Goal: Task Accomplishment & Management: Complete application form

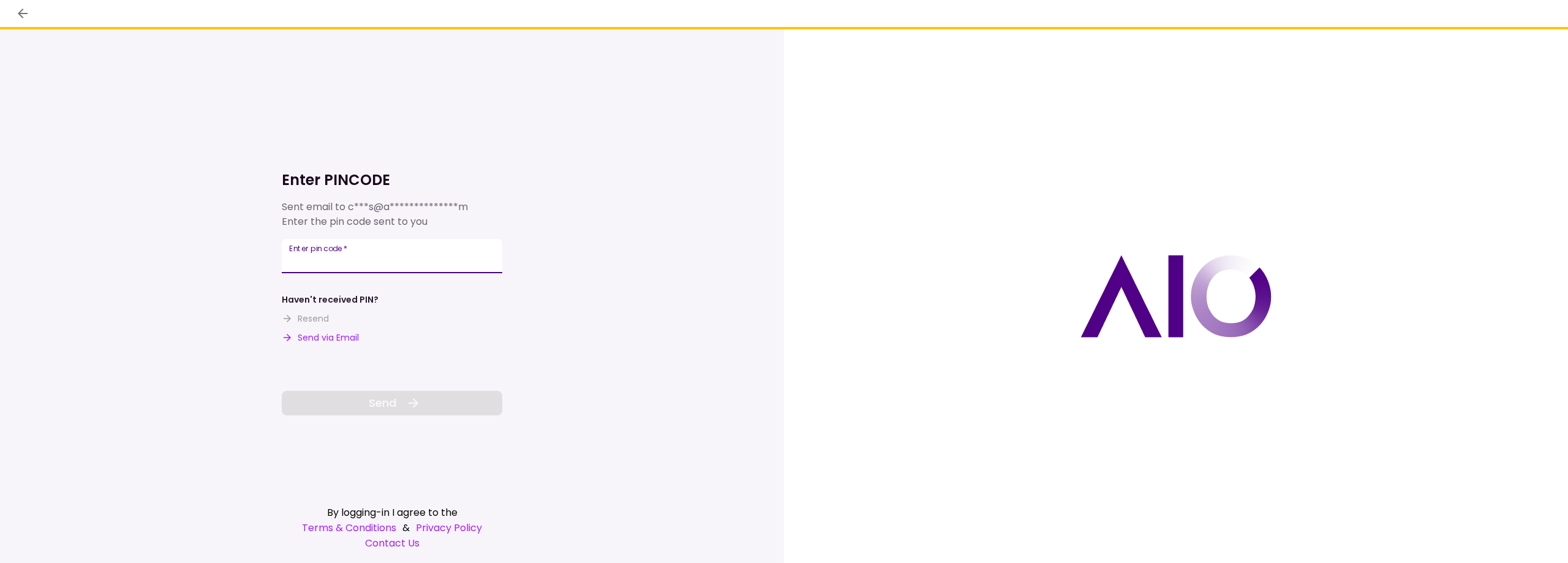
drag, startPoint x: 319, startPoint y: 255, endPoint x: 238, endPoint y: 340, distance: 117.4
click at [191, 351] on div "**********" at bounding box center [392, 296] width 784 height 534
click at [335, 254] on div "Enter pin code   *" at bounding box center [392, 256] width 220 height 34
drag, startPoint x: 335, startPoint y: 254, endPoint x: 314, endPoint y: 256, distance: 21.1
drag, startPoint x: 314, startPoint y: 256, endPoint x: 295, endPoint y: 256, distance: 19.0
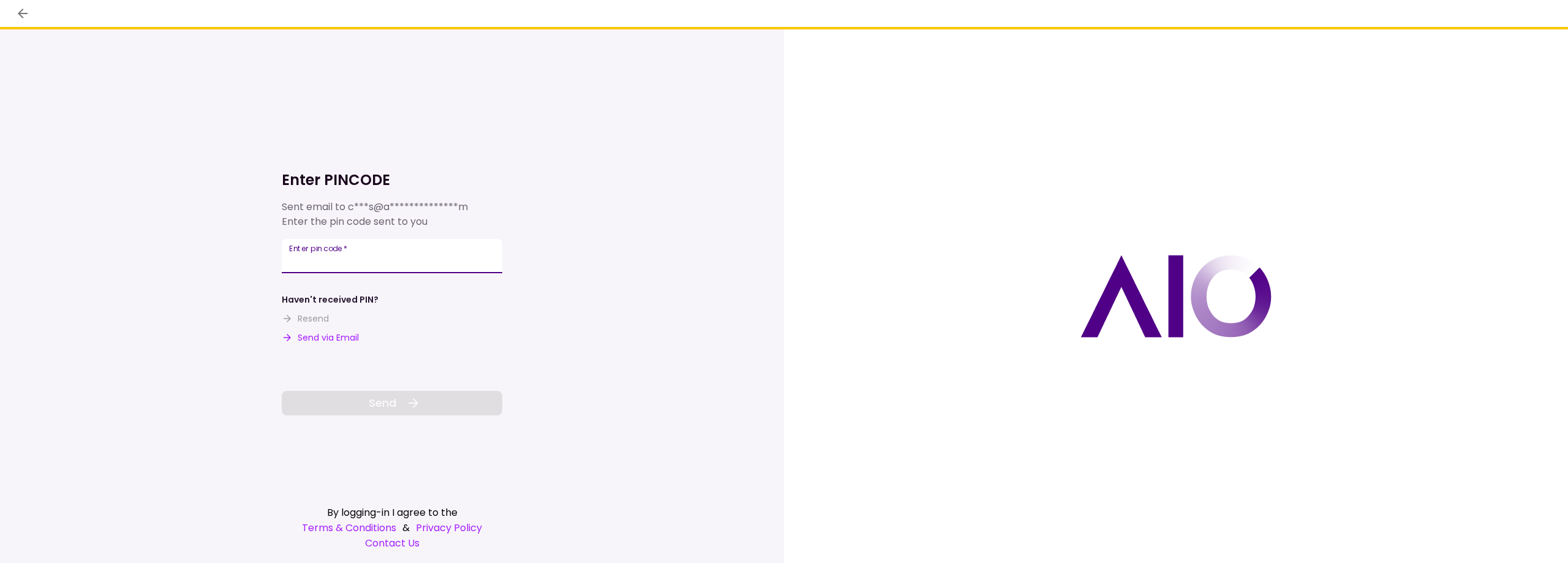
click at [295, 256] on input "Enter pin code   *" at bounding box center [392, 256] width 220 height 34
paste input "******"
type input "******"
click at [373, 400] on span "Send" at bounding box center [383, 402] width 28 height 16
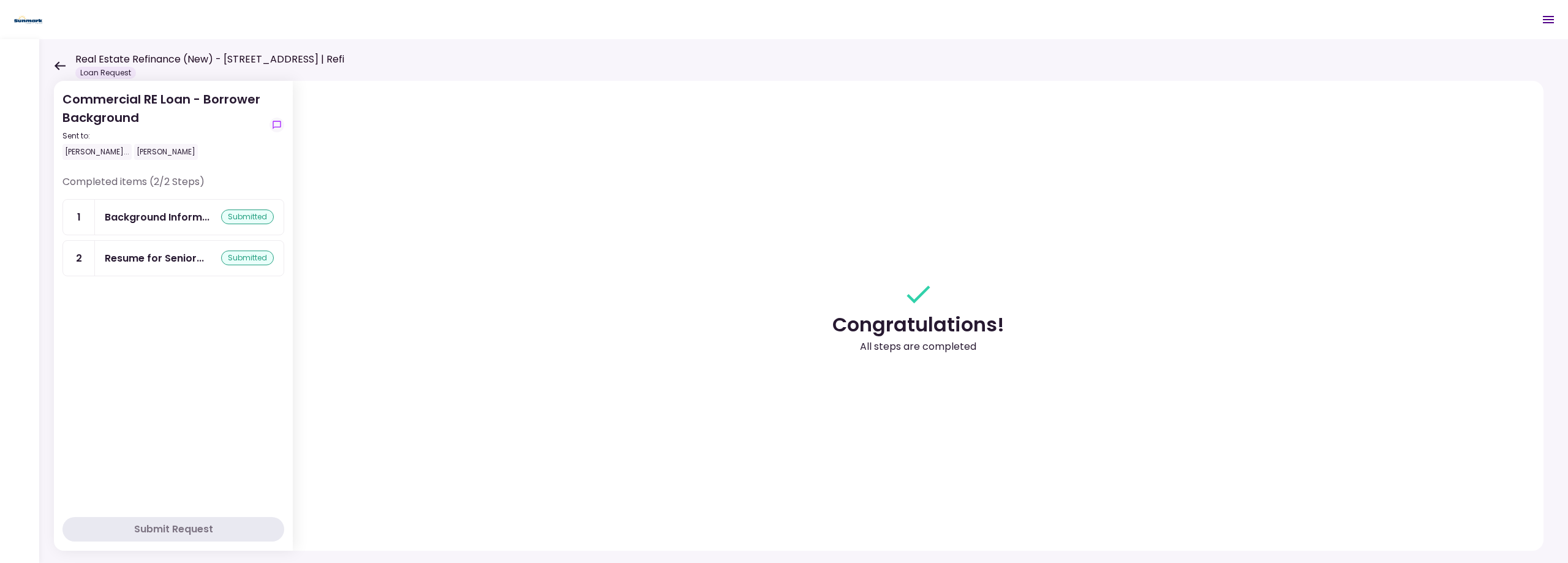
click at [62, 61] on icon at bounding box center [60, 66] width 12 height 9
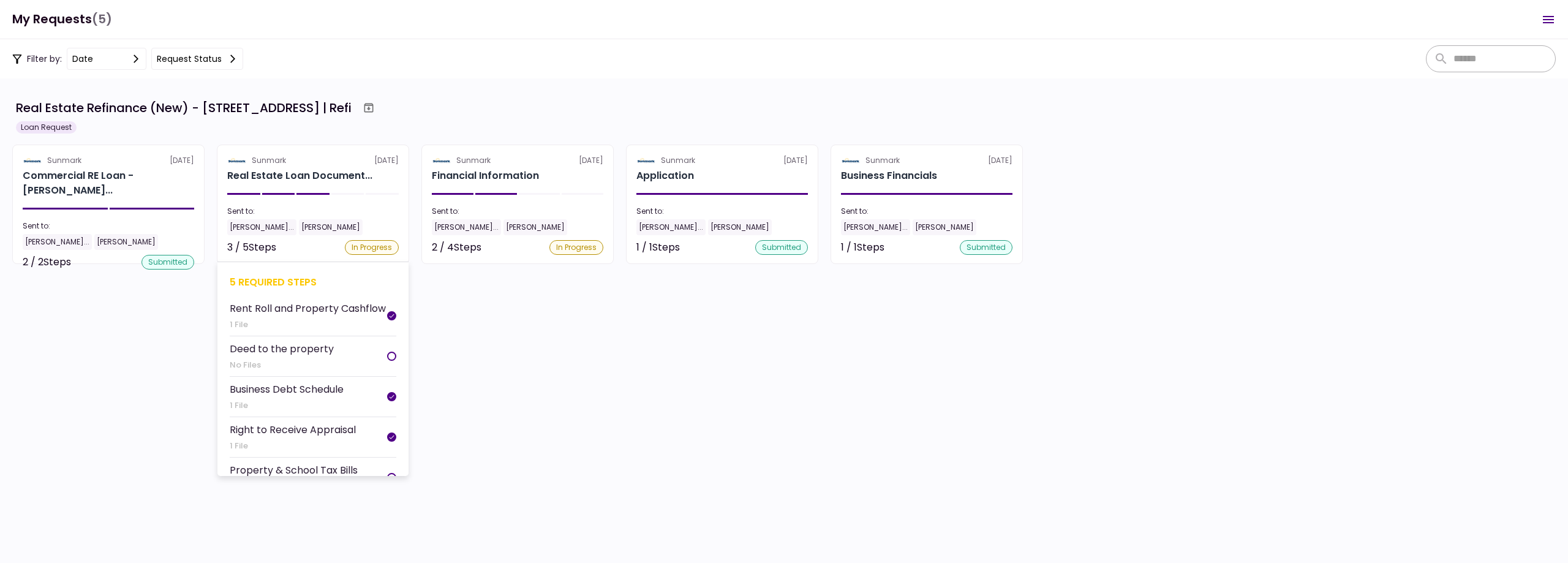
click at [305, 203] on section "Sunmark [DATE] Real Estate Loan Document... Sent to: [PERSON_NAME]... [PERSON_N…" at bounding box center [313, 204] width 192 height 119
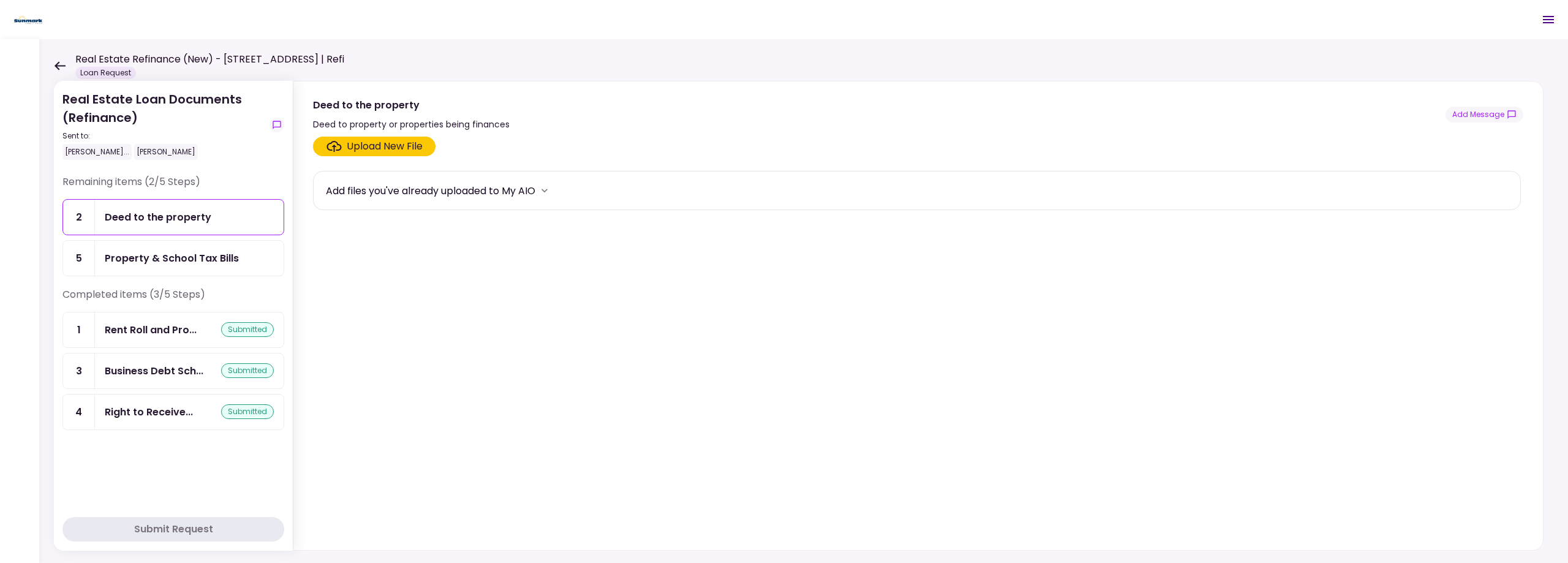
click at [57, 60] on div "Real Estate Refinance (New) - [STREET_ADDRESS] | Refi Loan Request" at bounding box center [199, 65] width 291 height 27
click at [60, 65] on icon at bounding box center [60, 65] width 11 height 9
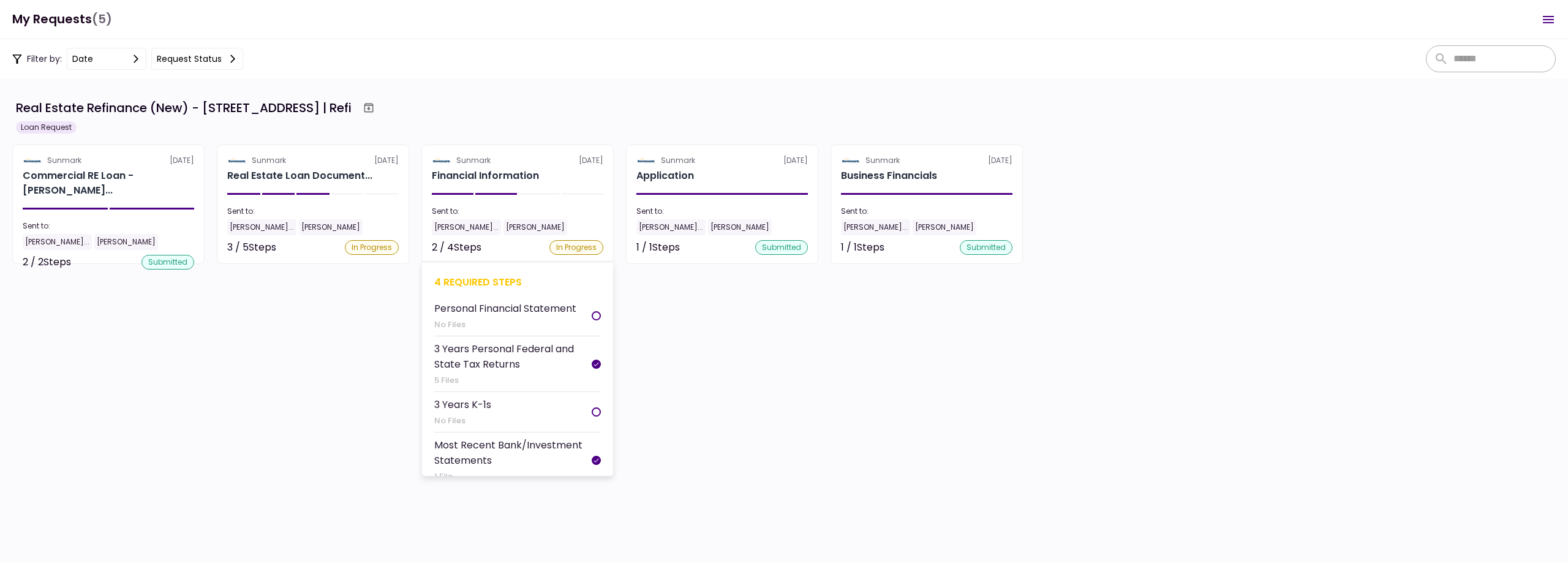
click at [504, 193] on div at bounding box center [496, 194] width 42 height 2
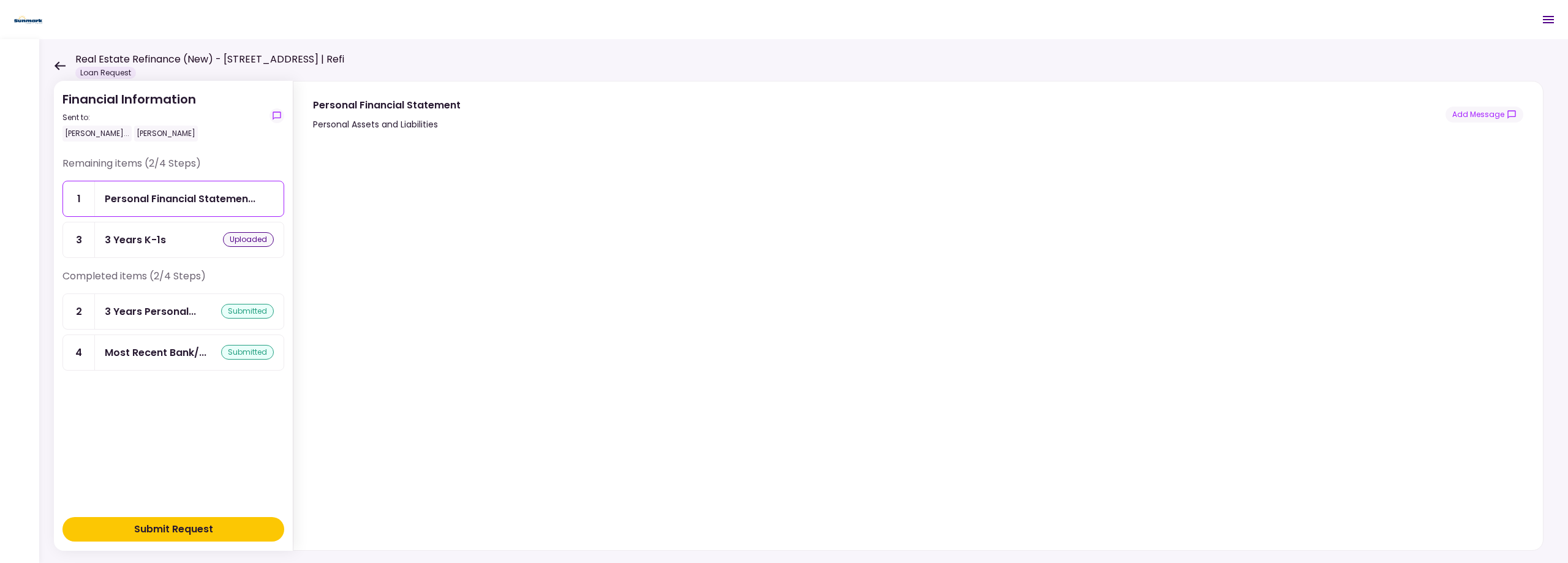
click at [192, 237] on div "3 Years K-1s uploaded" at bounding box center [189, 240] width 169 height 16
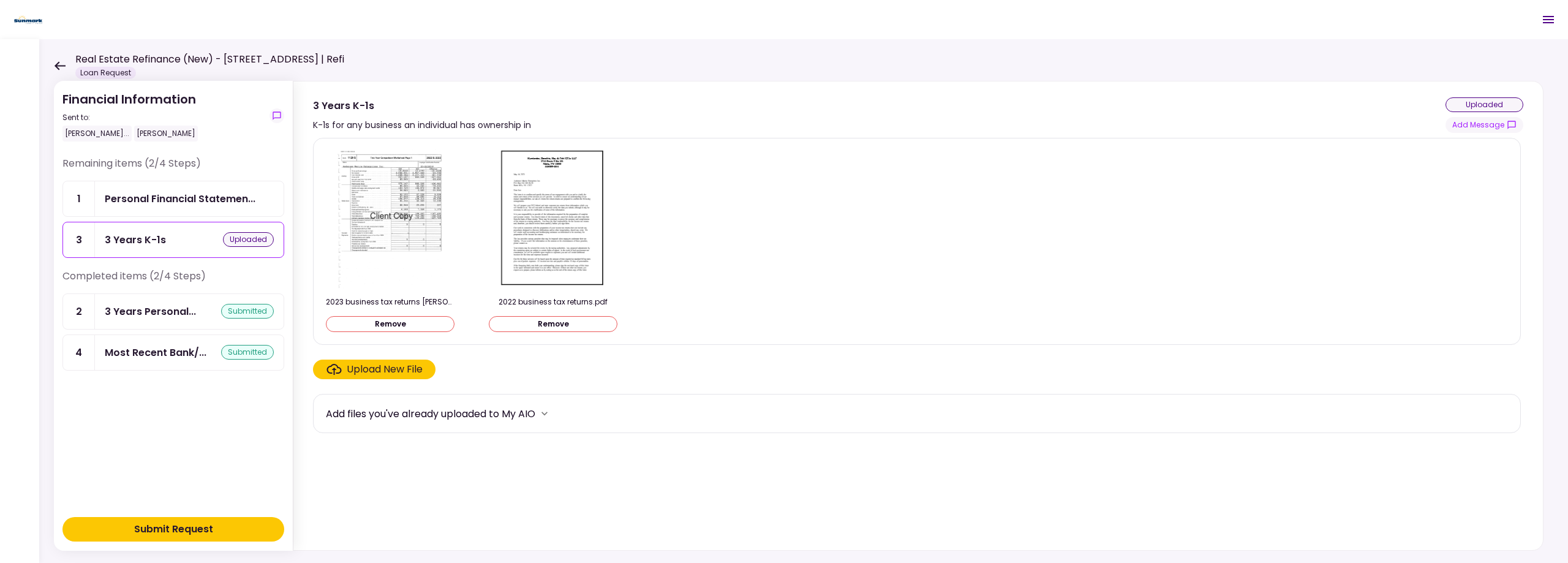
click at [399, 367] on div "Upload New File" at bounding box center [384, 369] width 76 height 15
click at [0, 0] on input "Upload New File" at bounding box center [0, 0] width 0 height 0
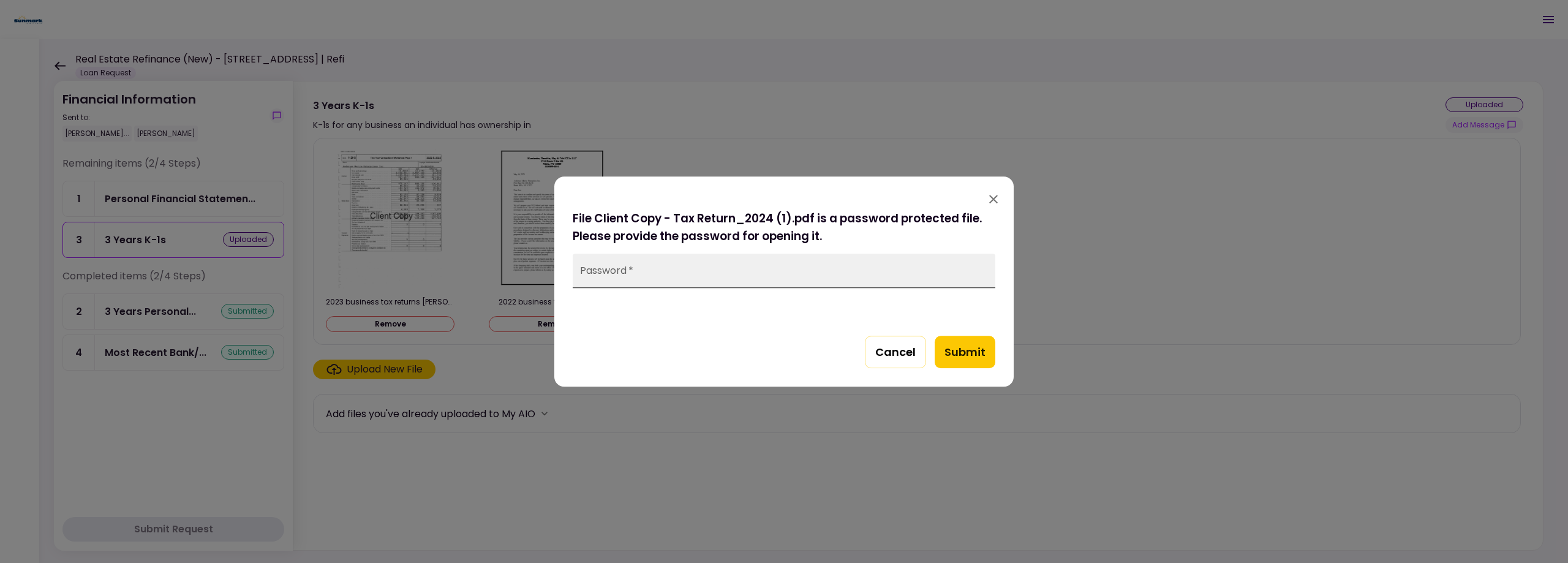
click at [605, 273] on input "Password   *" at bounding box center [784, 271] width 422 height 34
type input "*****"
click at [974, 351] on button "Submit" at bounding box center [965, 352] width 60 height 33
drag, startPoint x: 653, startPoint y: 272, endPoint x: 575, endPoint y: 266, distance: 78.2
click at [563, 272] on div "File Client Copy - Tax Return_2024 (1).pdf is a password protected file. Please…" at bounding box center [784, 298] width 460 height 178
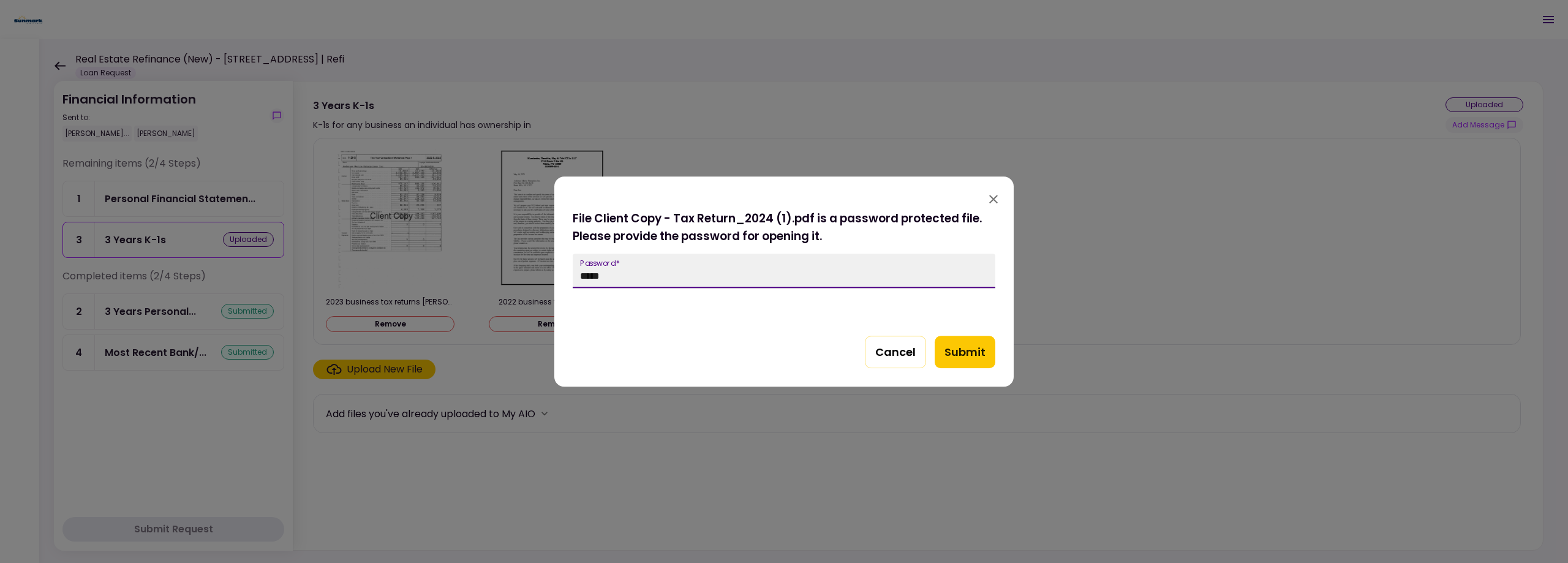
click at [993, 197] on icon "button" at bounding box center [993, 199] width 15 height 15
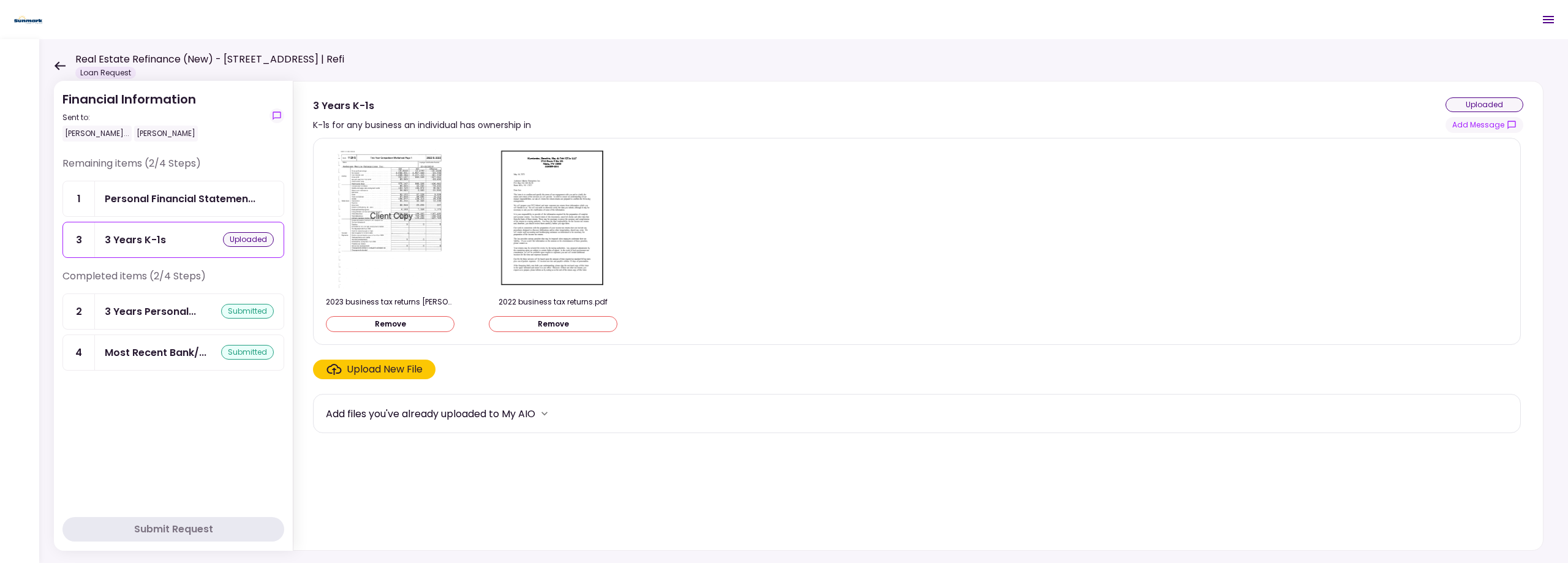
click at [375, 368] on div "Upload New File" at bounding box center [384, 369] width 76 height 15
click at [0, 0] on input "Upload New File" at bounding box center [0, 0] width 0 height 0
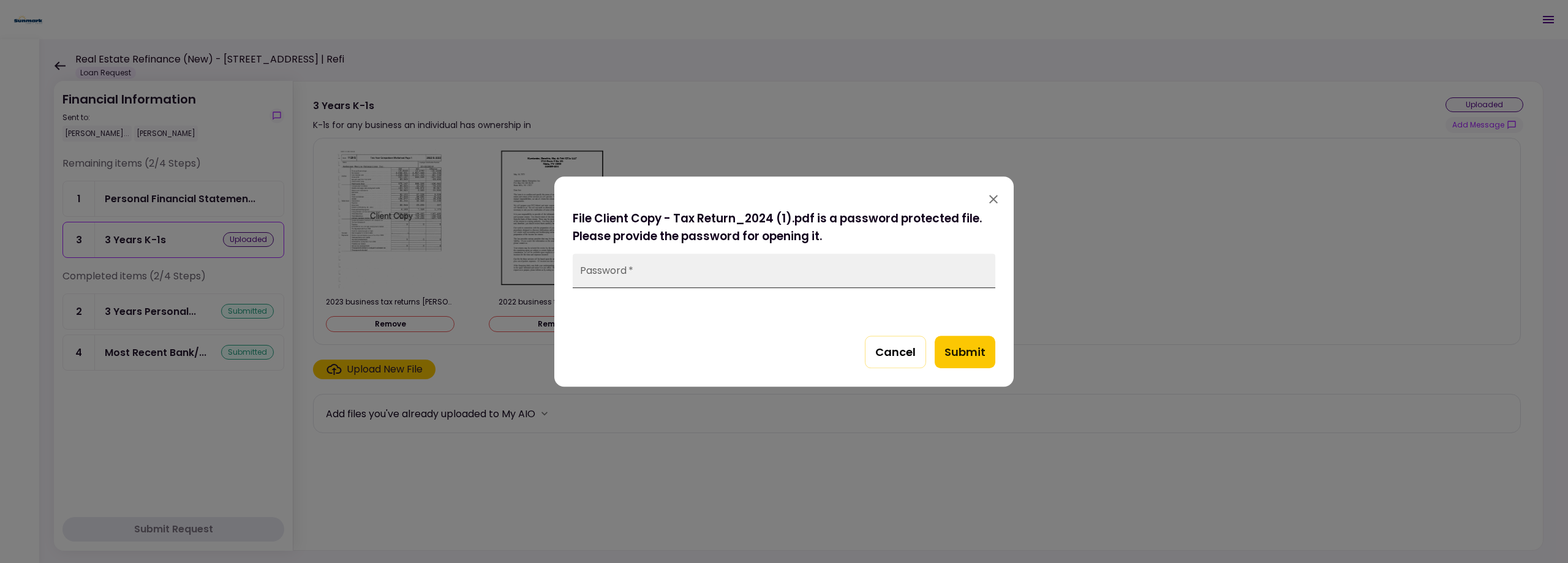
click at [615, 273] on input "Password   *" at bounding box center [784, 271] width 422 height 34
type input "*********"
click at [965, 351] on button "Submit" at bounding box center [965, 352] width 60 height 33
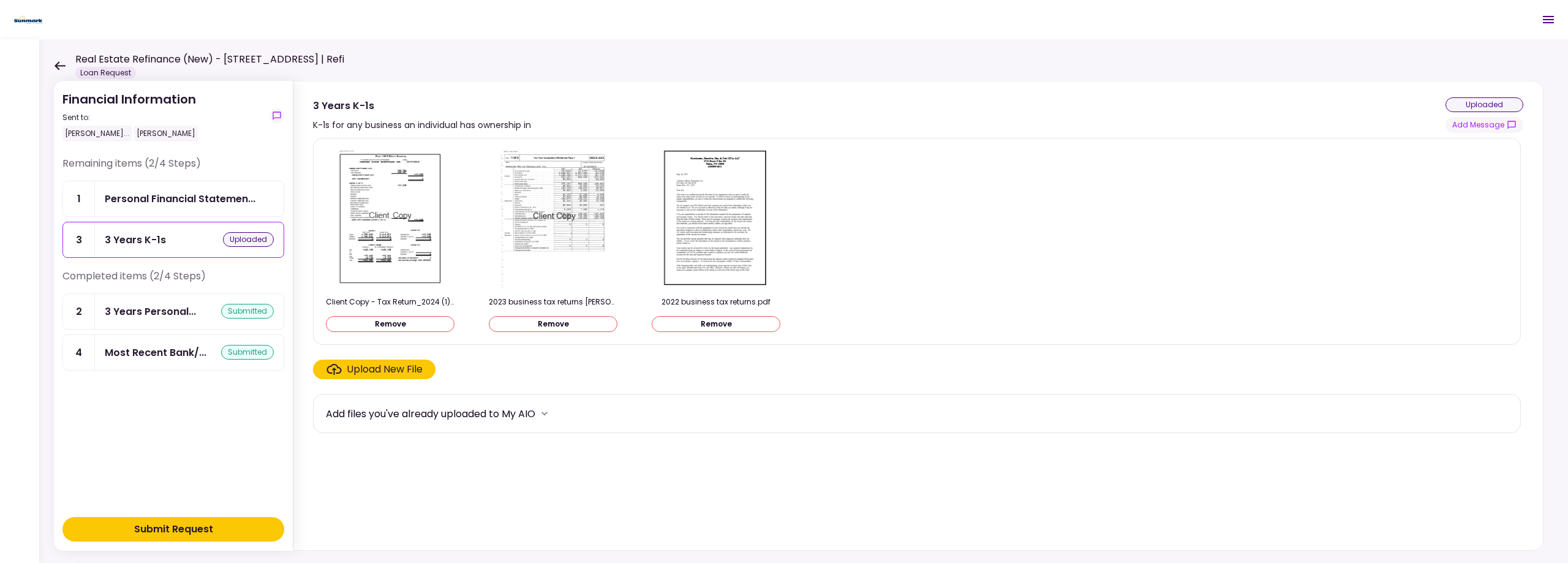
click at [150, 527] on div "Submit Request" at bounding box center [174, 529] width 79 height 15
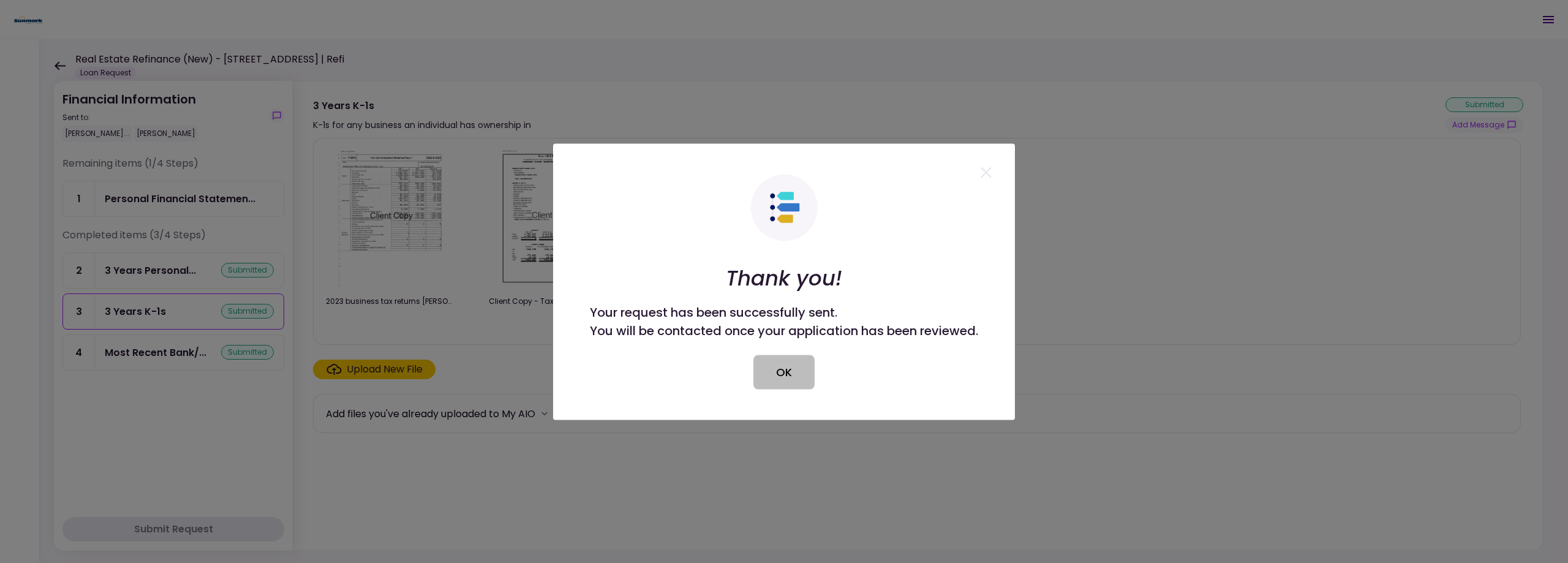
click at [777, 368] on button "OK" at bounding box center [784, 372] width 61 height 34
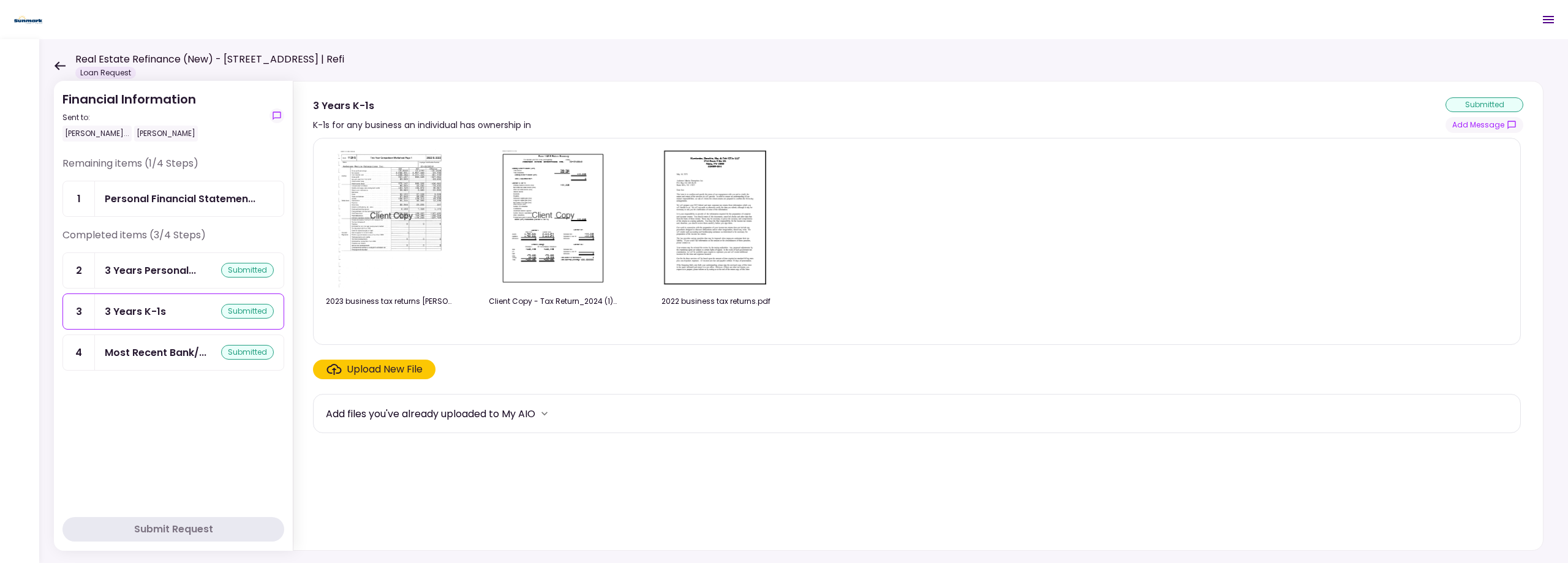
click at [184, 191] on div "Personal Financial Statemen..." at bounding box center [188, 199] width 188 height 35
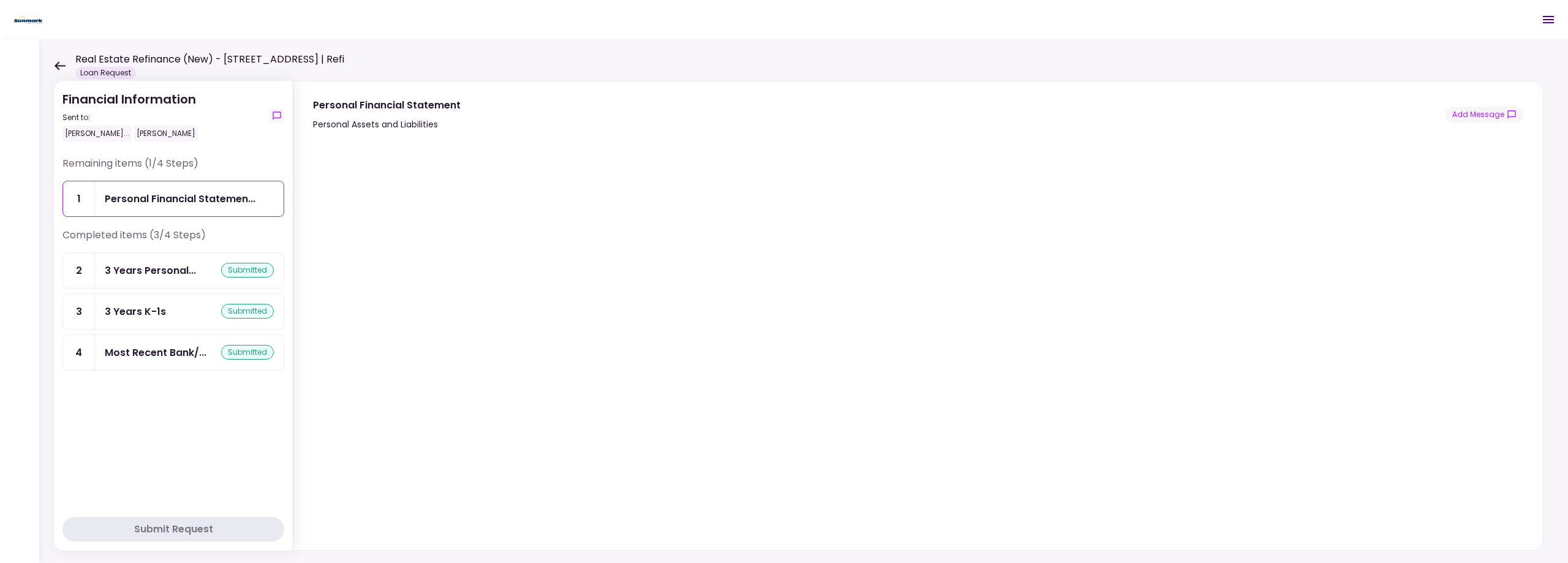
click at [60, 63] on icon at bounding box center [60, 66] width 12 height 9
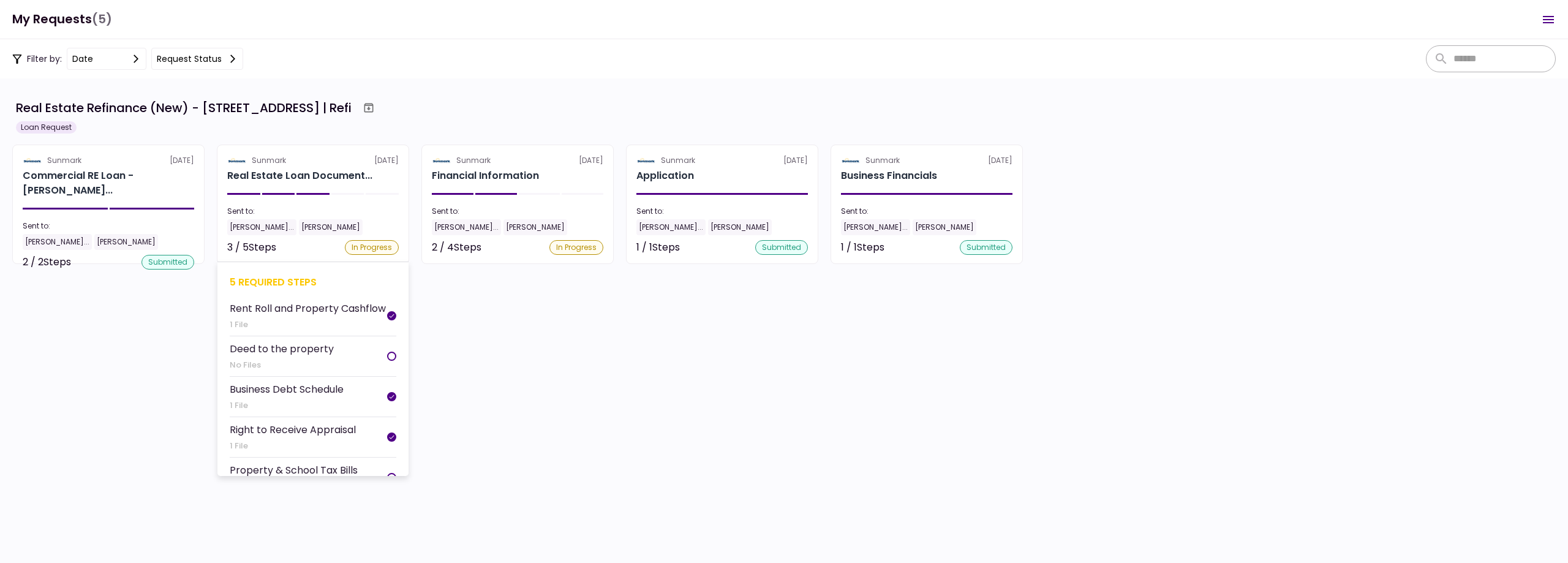
click at [327, 197] on section "Sunmark [DATE] Real Estate Loan Document... Sent to: [PERSON_NAME]... [PERSON_N…" at bounding box center [313, 204] width 192 height 119
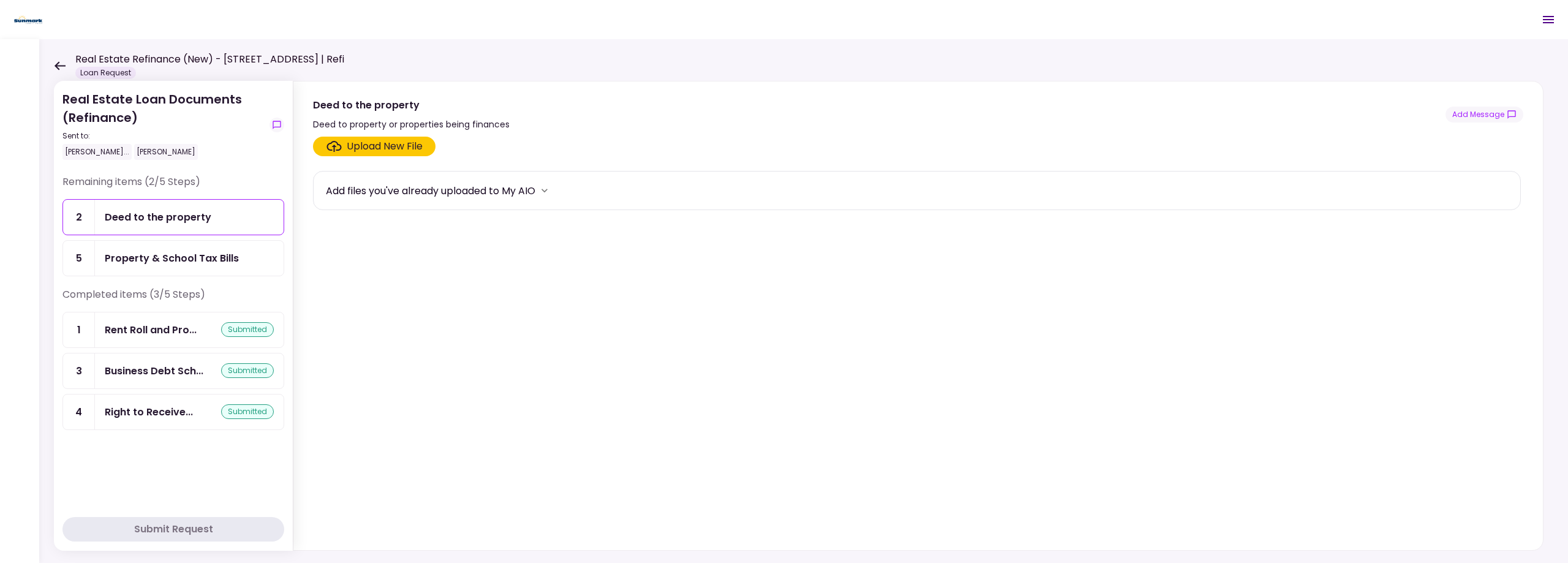
click at [167, 255] on div "Property & School Tax Bills" at bounding box center [171, 258] width 134 height 16
click at [167, 212] on div "Deed to the property" at bounding box center [158, 217] width 107 height 16
click at [133, 258] on div "Property & School Tax Bills" at bounding box center [171, 258] width 134 height 16
click at [129, 222] on div "Deed to the property" at bounding box center [158, 217] width 107 height 16
click at [134, 261] on div "Property & School Tax Bills" at bounding box center [171, 258] width 134 height 16
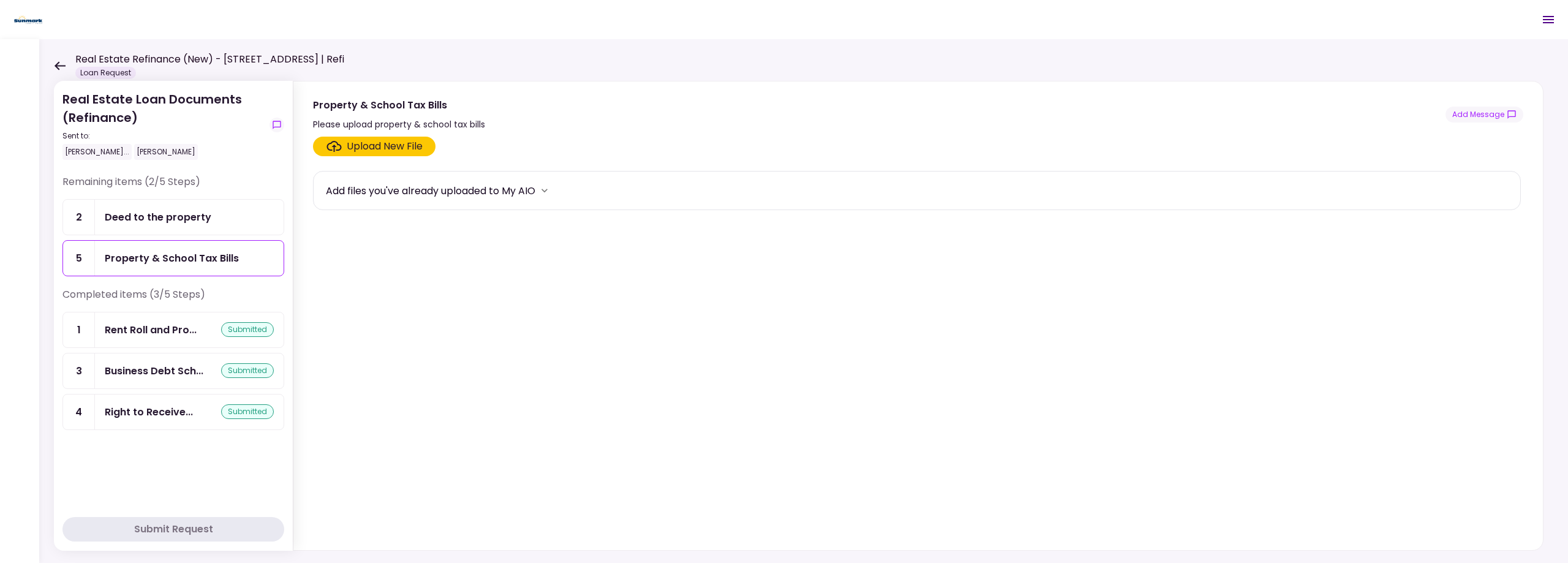
click at [146, 222] on div "Deed to the property" at bounding box center [158, 217] width 107 height 16
click at [56, 65] on icon at bounding box center [60, 65] width 11 height 9
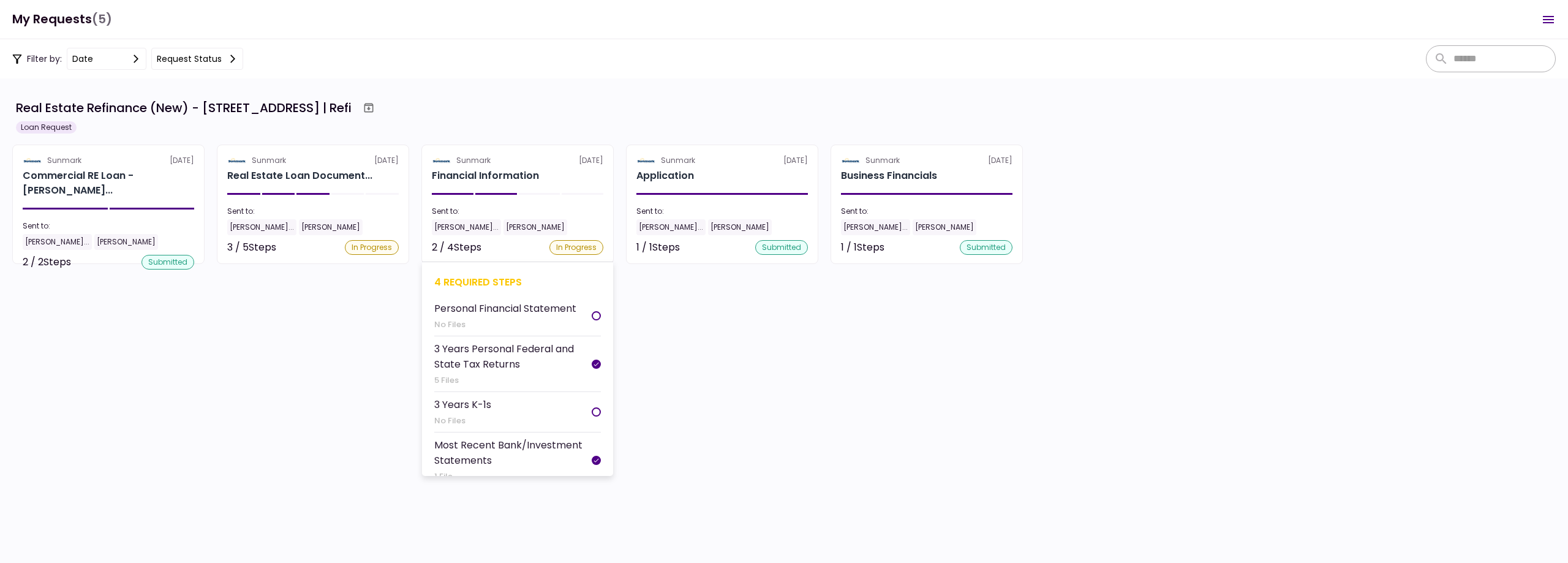
click at [585, 184] on section "Sunmark [DATE] Financial Information Sent to: [PERSON_NAME]... [PERSON_NAME] 2 …" at bounding box center [518, 204] width 192 height 119
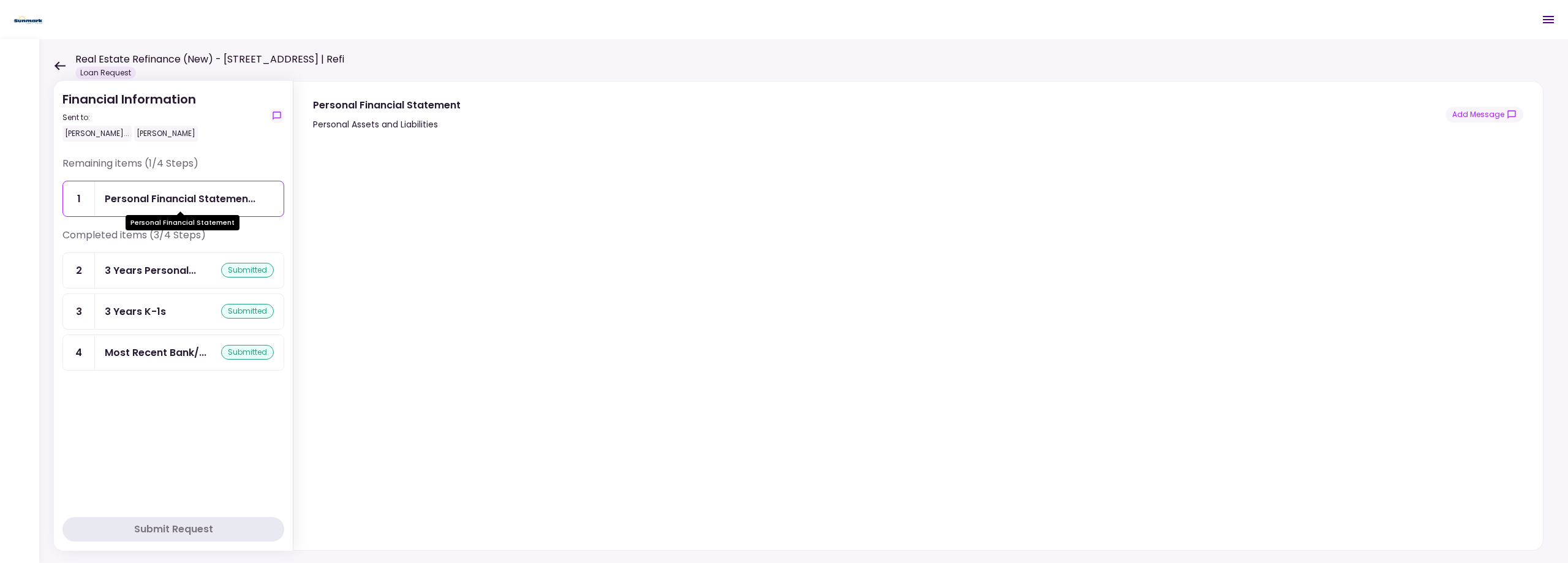
click at [140, 195] on div "Personal Financial Statemen..." at bounding box center [180, 199] width 150 height 16
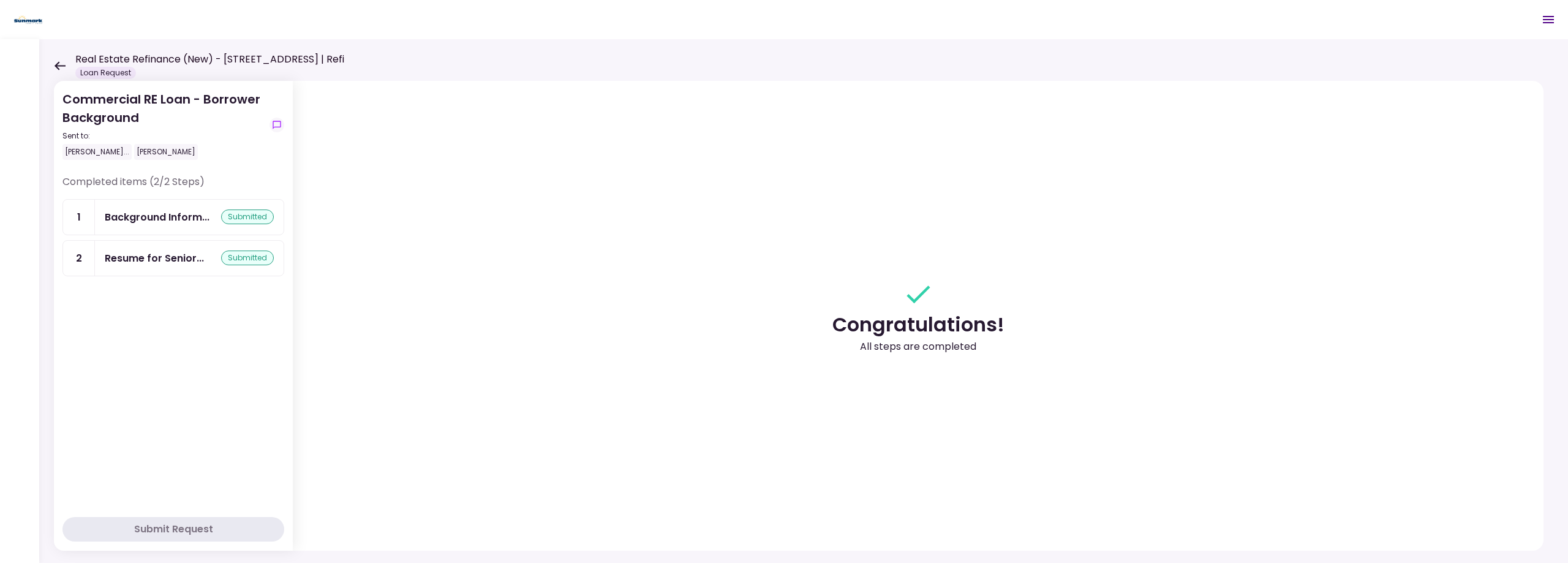
click at [54, 61] on icon at bounding box center [60, 66] width 12 height 9
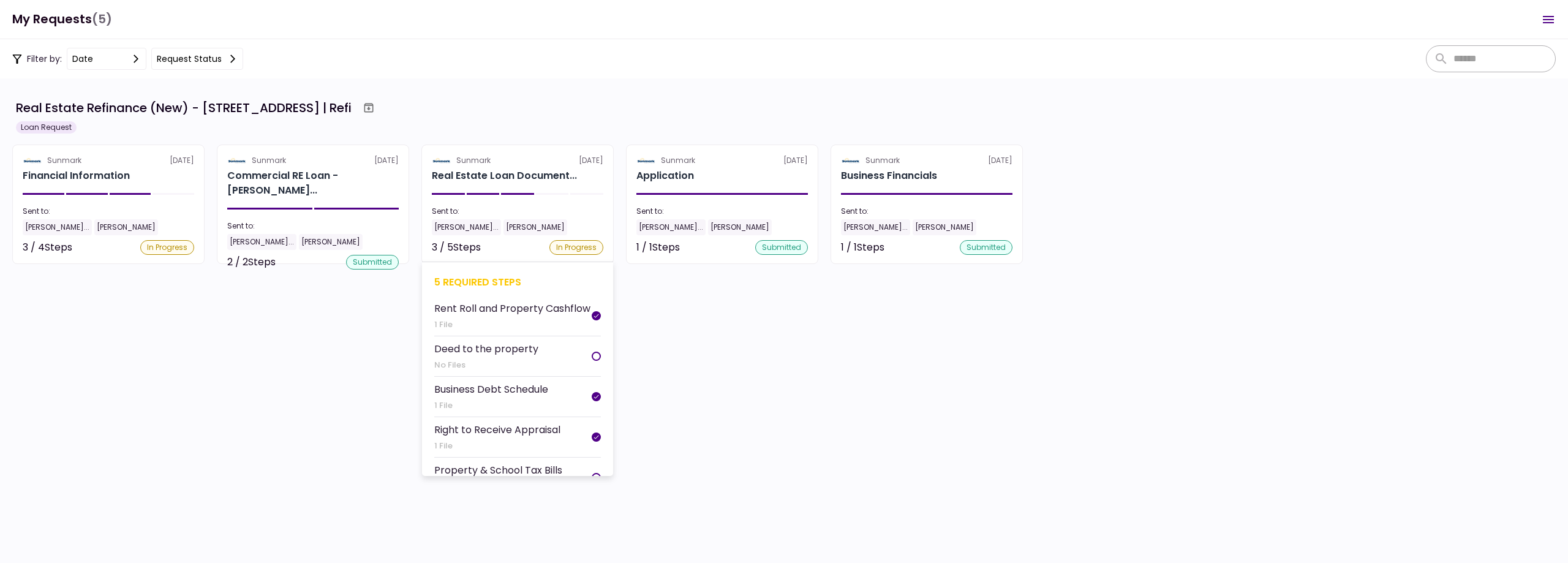
click at [522, 185] on section "Sunmark [DATE] Real Estate Loan Document... Sent to: [PERSON_NAME]... [PERSON_N…" at bounding box center [518, 204] width 192 height 119
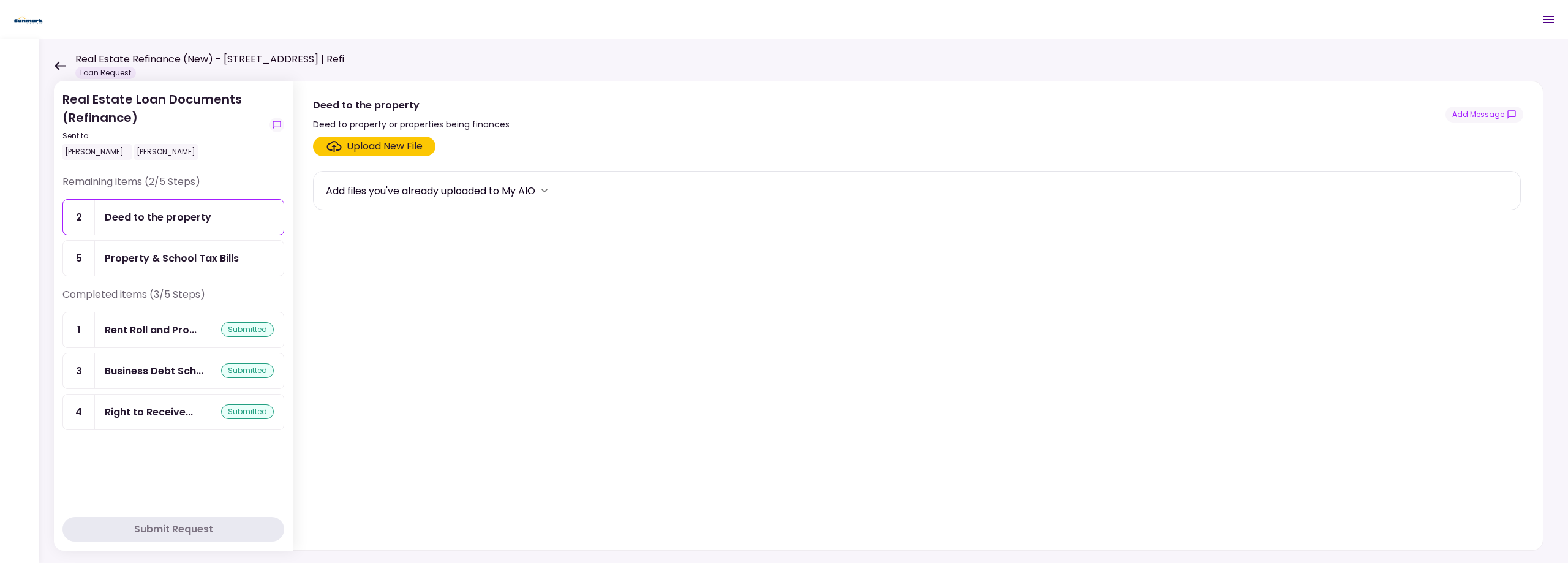
click at [183, 266] on div "Property & School Tax Bills" at bounding box center [188, 258] width 188 height 35
click at [379, 149] on div "Upload New File" at bounding box center [384, 146] width 76 height 15
click at [0, 0] on input "Upload New File" at bounding box center [0, 0] width 0 height 0
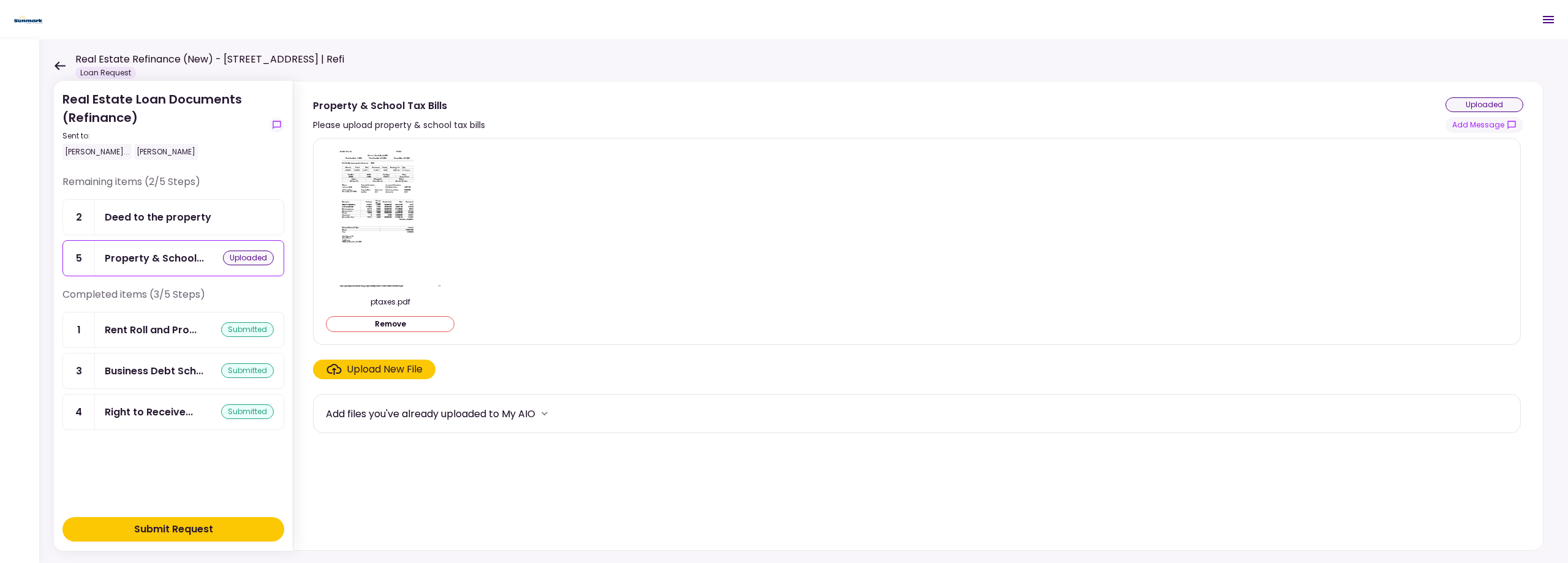
click at [363, 365] on div "Upload New File" at bounding box center [384, 369] width 76 height 15
click at [0, 0] on input "Upload New File" at bounding box center [0, 0] width 0 height 0
click at [395, 367] on div "Upload New File" at bounding box center [384, 369] width 76 height 15
click at [0, 0] on input "Upload New File" at bounding box center [0, 0] width 0 height 0
click at [953, 169] on div "ptaxes.pdf Remove" at bounding box center [916, 241] width 1182 height 186
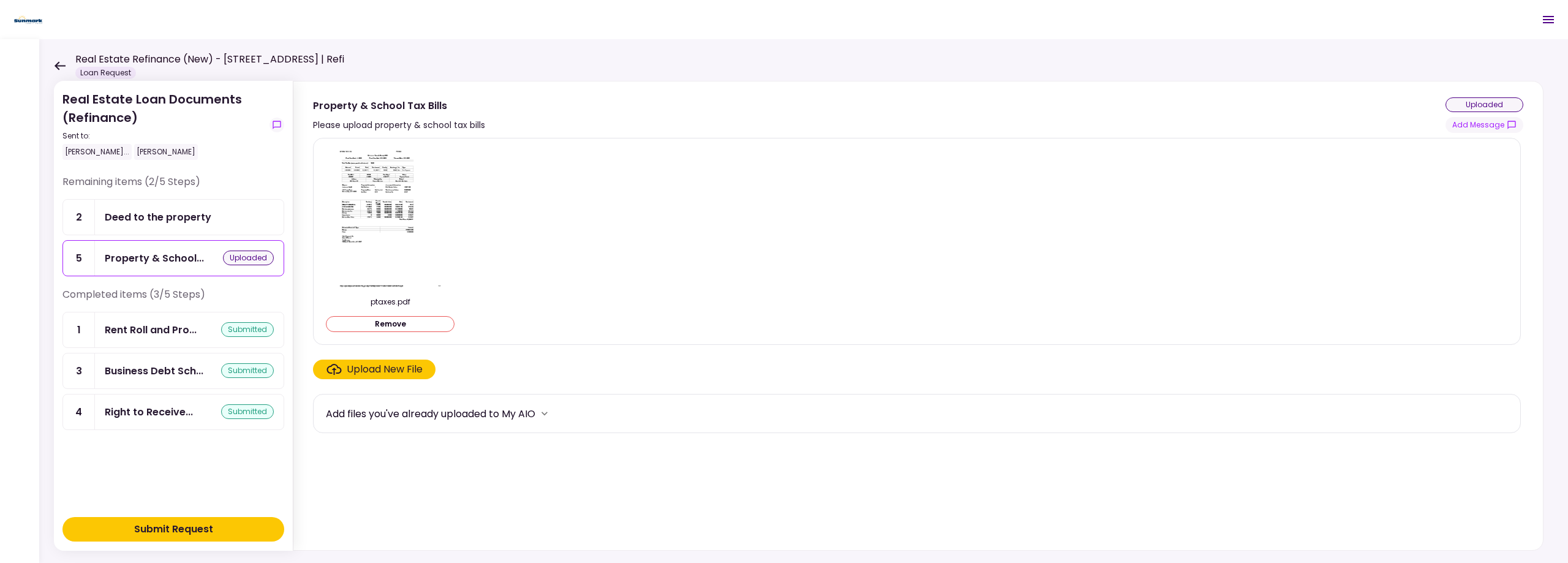
click at [382, 370] on div "Upload New File" at bounding box center [384, 369] width 76 height 15
click at [0, 0] on input "Upload New File" at bounding box center [0, 0] width 0 height 0
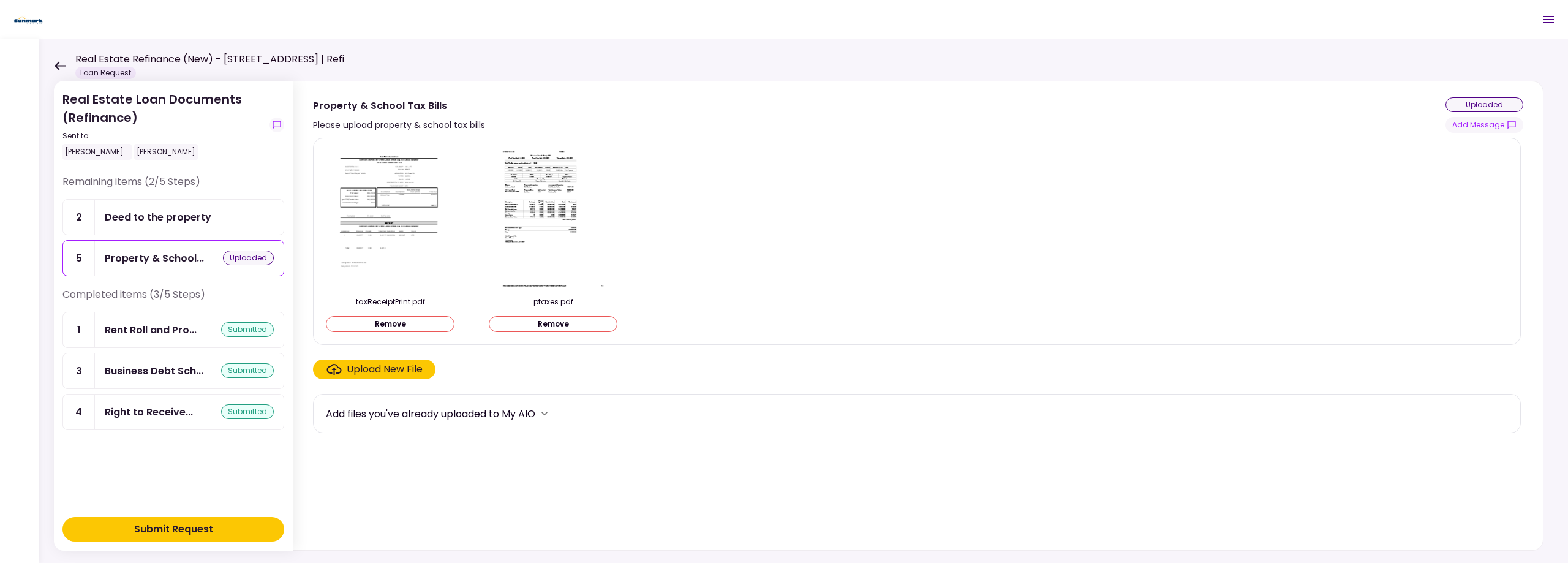
click at [157, 529] on div "Submit Request" at bounding box center [174, 529] width 79 height 15
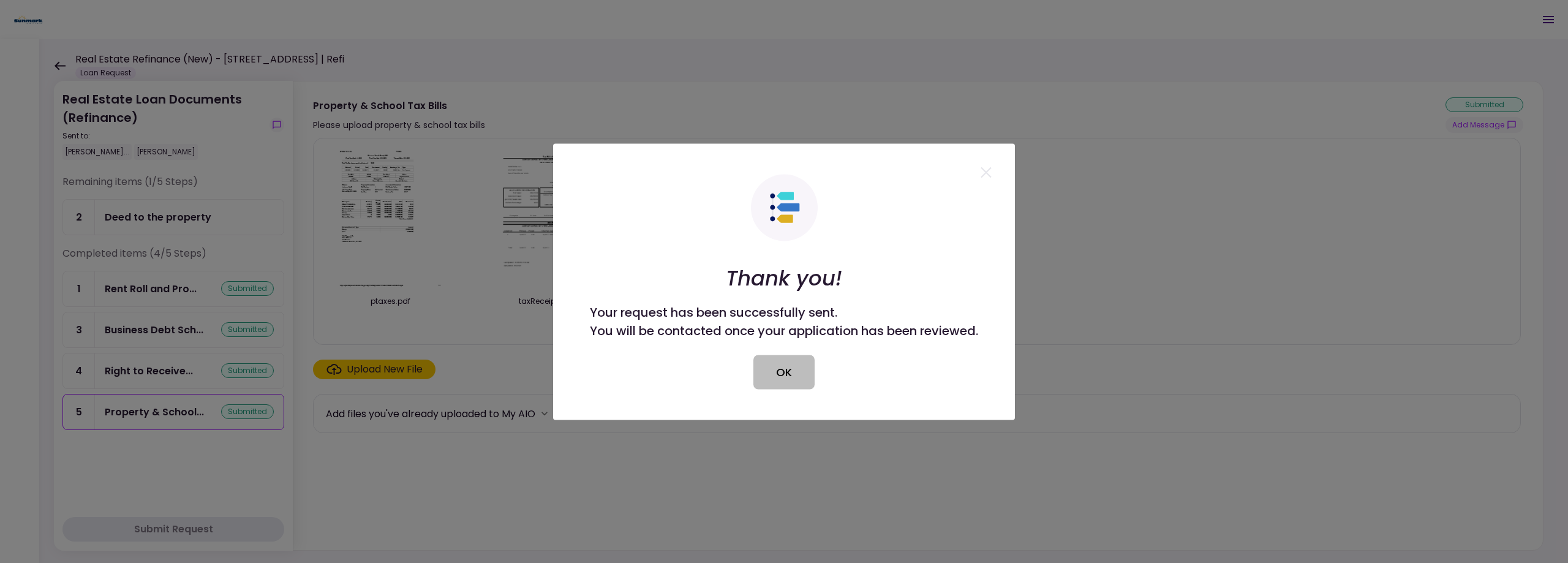
click at [778, 376] on button "OK" at bounding box center [784, 372] width 61 height 34
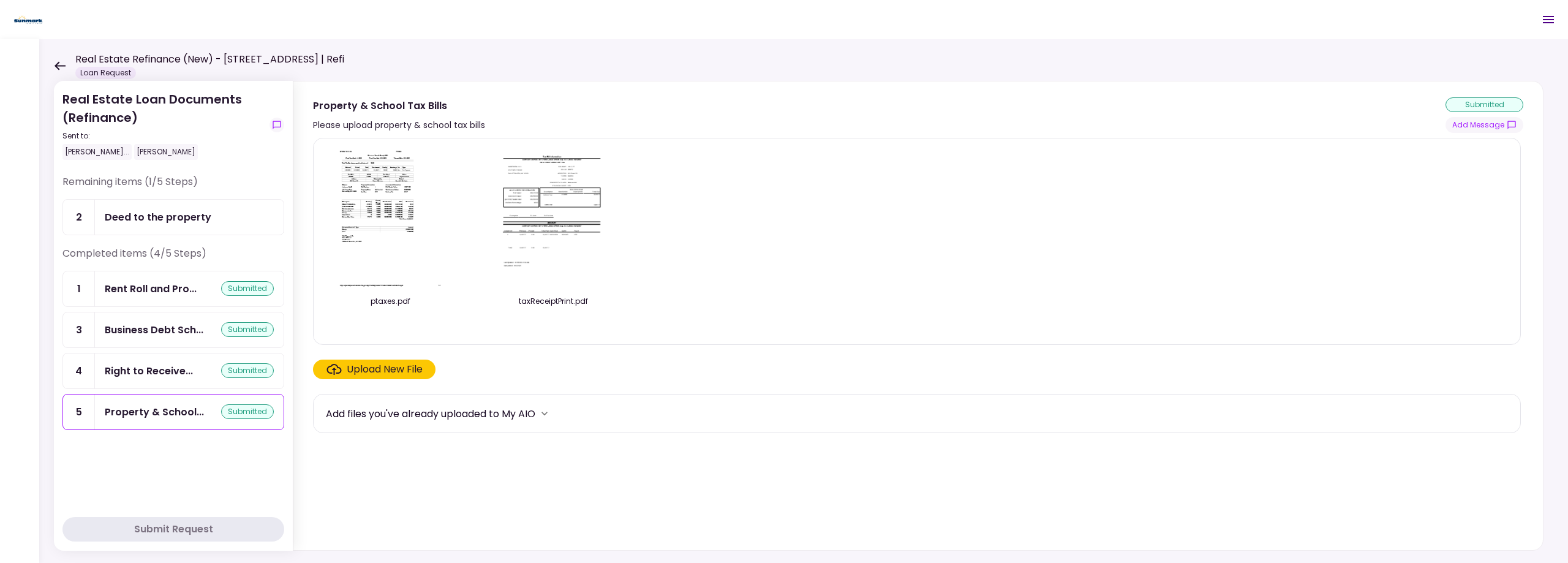
click at [60, 65] on icon at bounding box center [60, 65] width 11 height 9
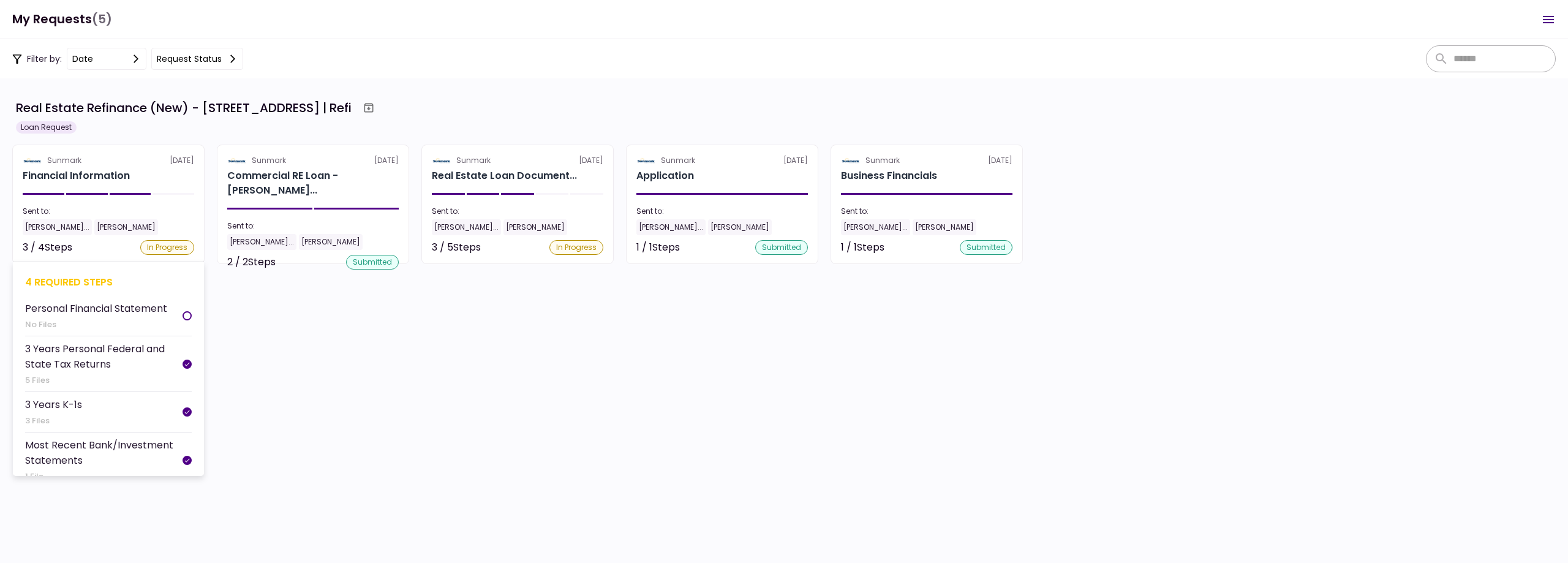
click at [100, 241] on div "3 / 4 Steps In Progress" at bounding box center [108, 247] width 171 height 15
